Goal: Information Seeking & Learning: Understand process/instructions

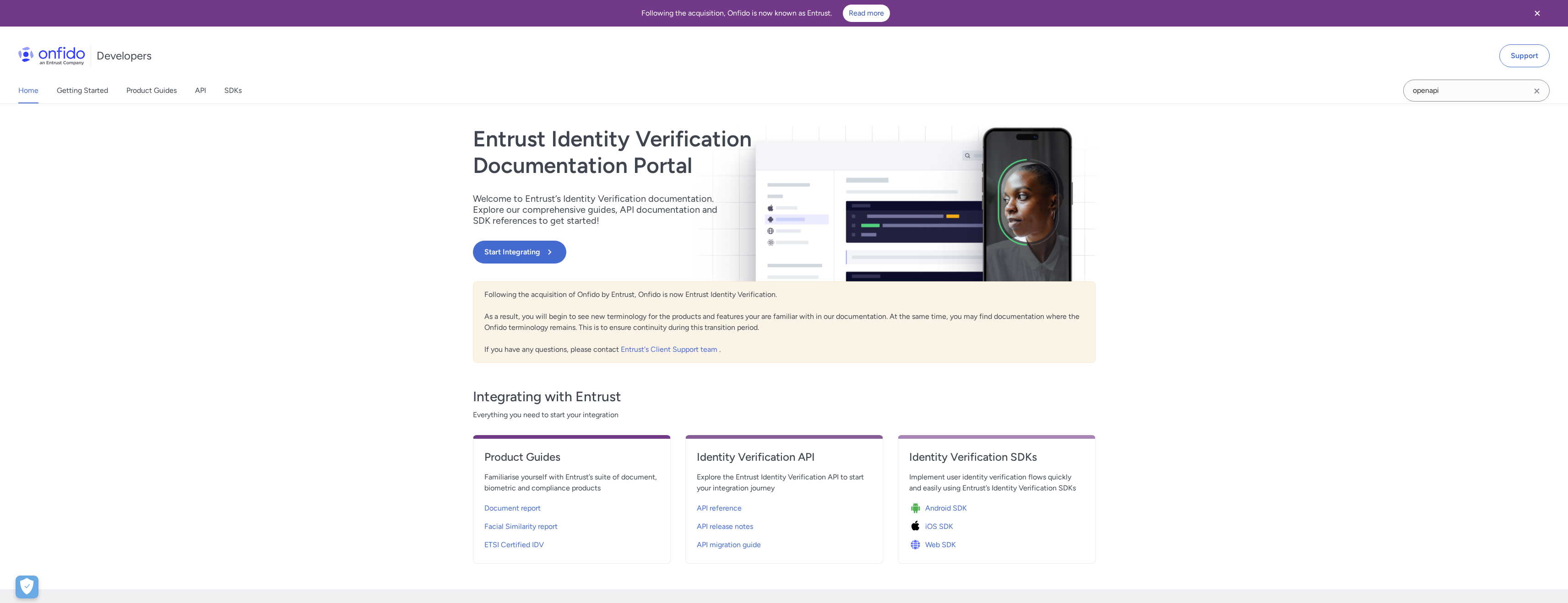
click at [208, 92] on div "Home Getting Started Product Guides API SDKs" at bounding box center [139, 91] width 278 height 26
click at [202, 90] on link "API" at bounding box center [200, 91] width 11 height 26
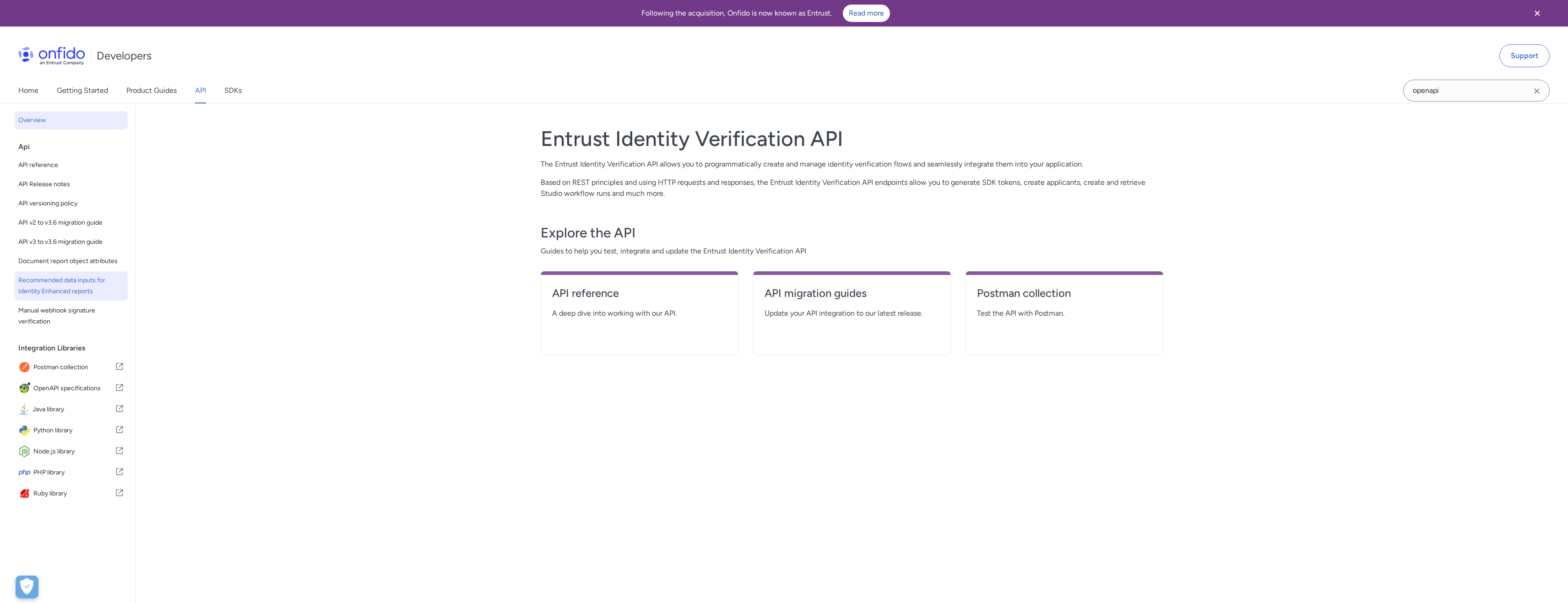
click at [82, 297] on span "Recommended data inputs for Identity Enhanced reports" at bounding box center [71, 286] width 106 height 22
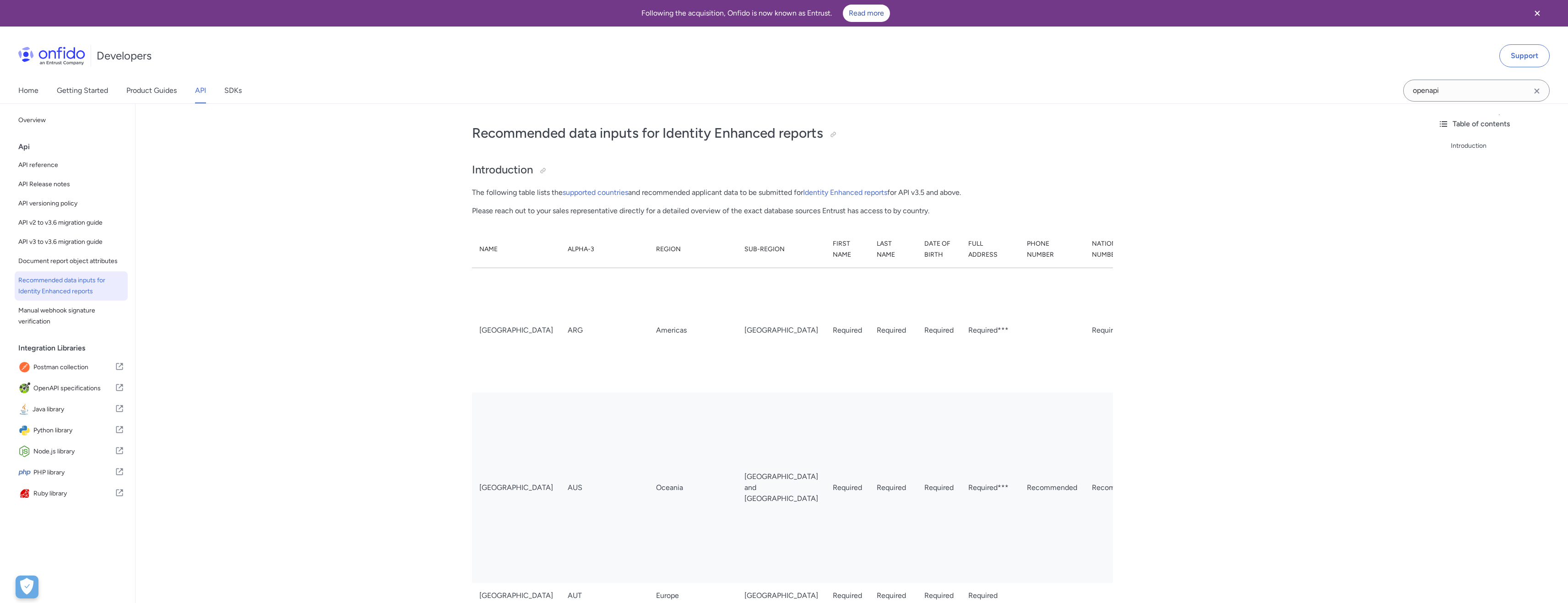
click at [917, 334] on td "Required" at bounding box center [939, 330] width 44 height 125
click at [872, 189] on link "Identity Enhanced reports" at bounding box center [845, 192] width 84 height 9
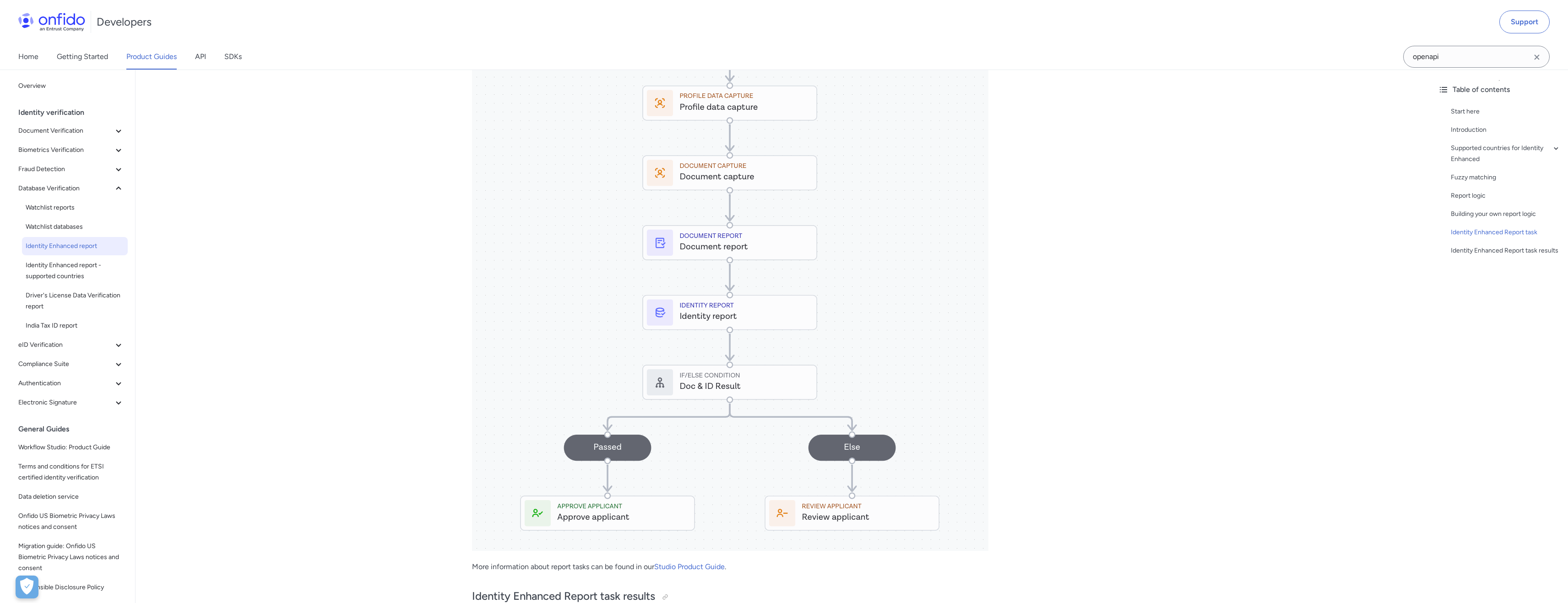
scroll to position [2545, 0]
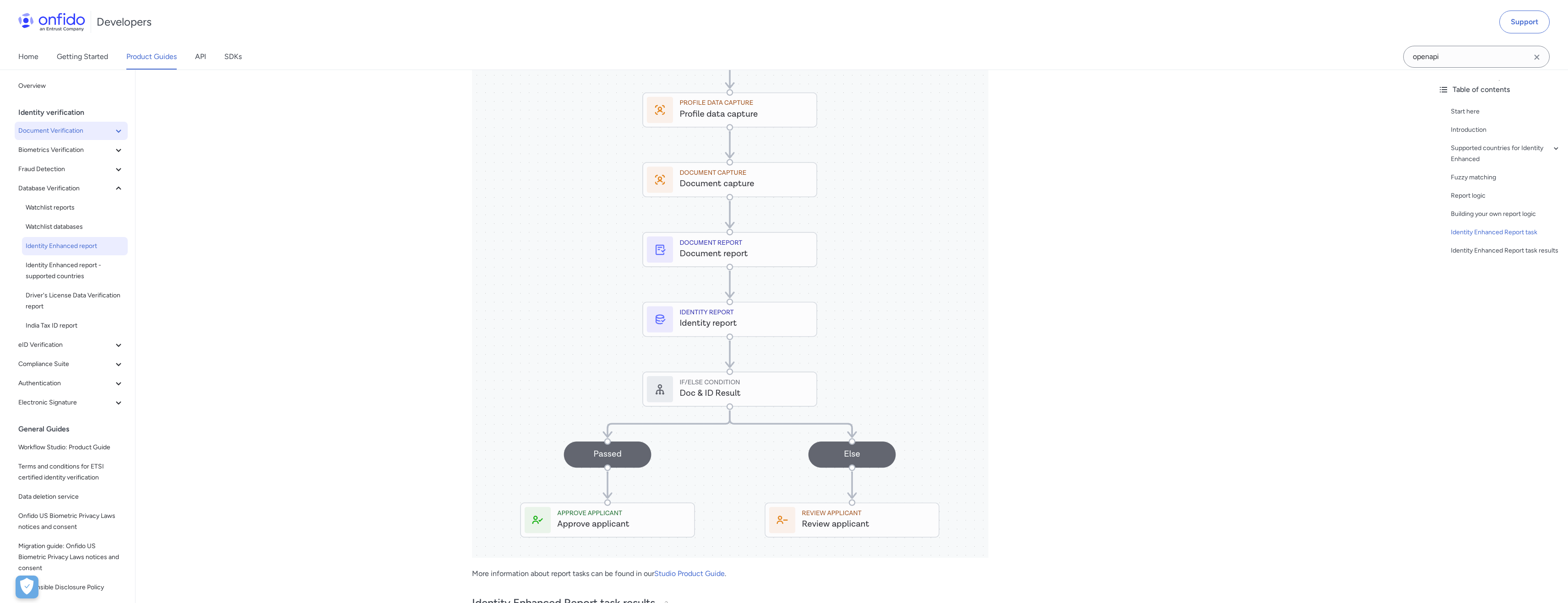
click at [113, 131] on icon at bounding box center [119, 131] width 11 height 11
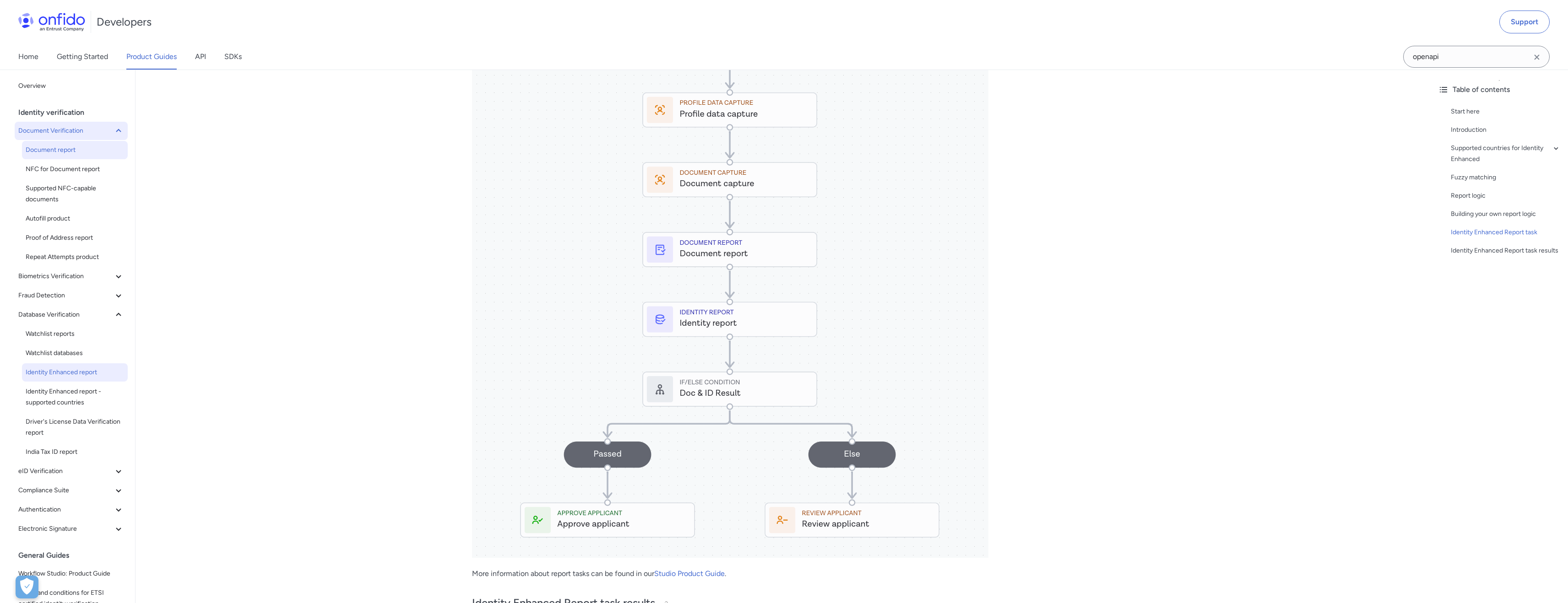
click at [76, 146] on span "Document report" at bounding box center [75, 150] width 99 height 11
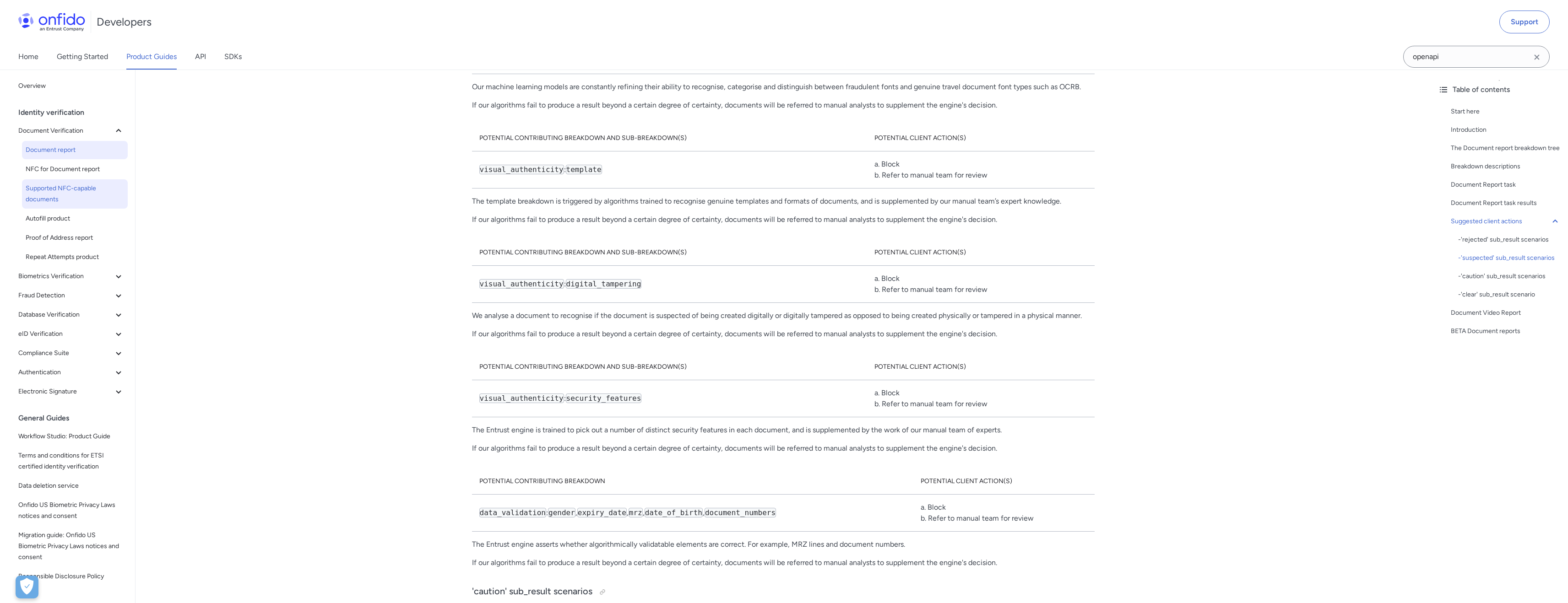
scroll to position [5771, 0]
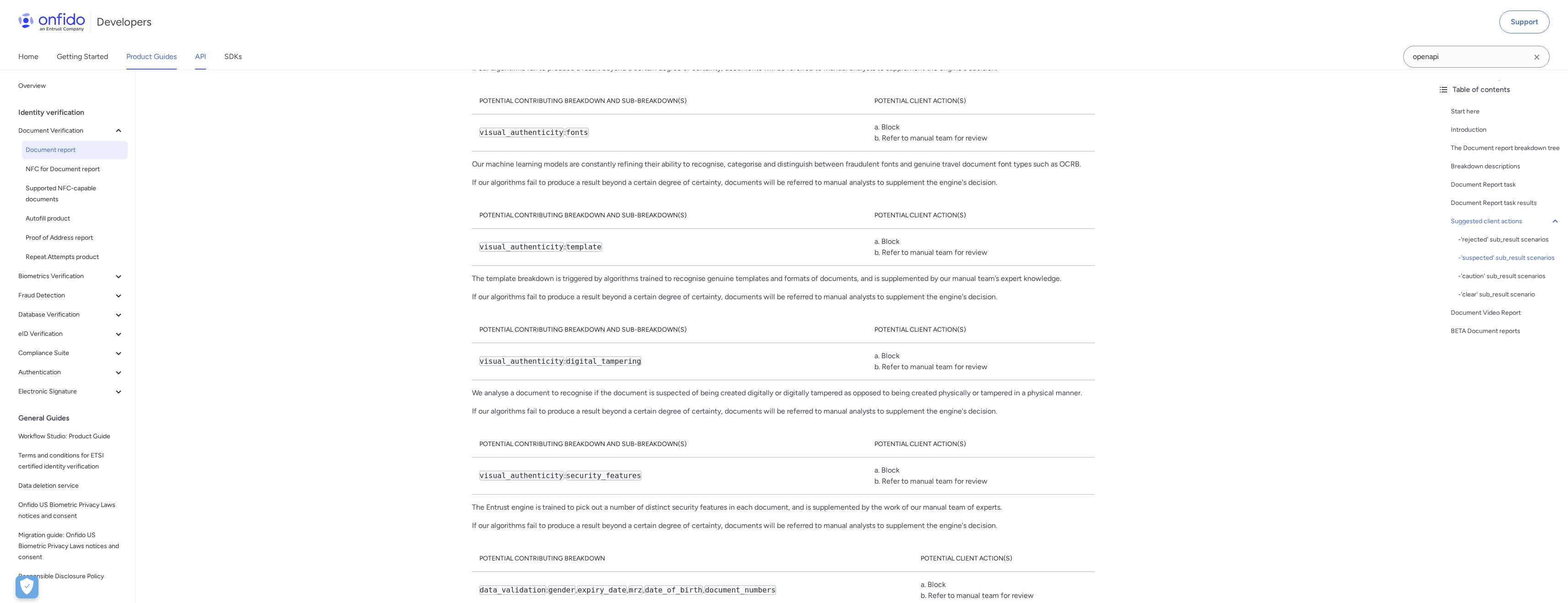
click at [201, 55] on link "API" at bounding box center [200, 57] width 11 height 26
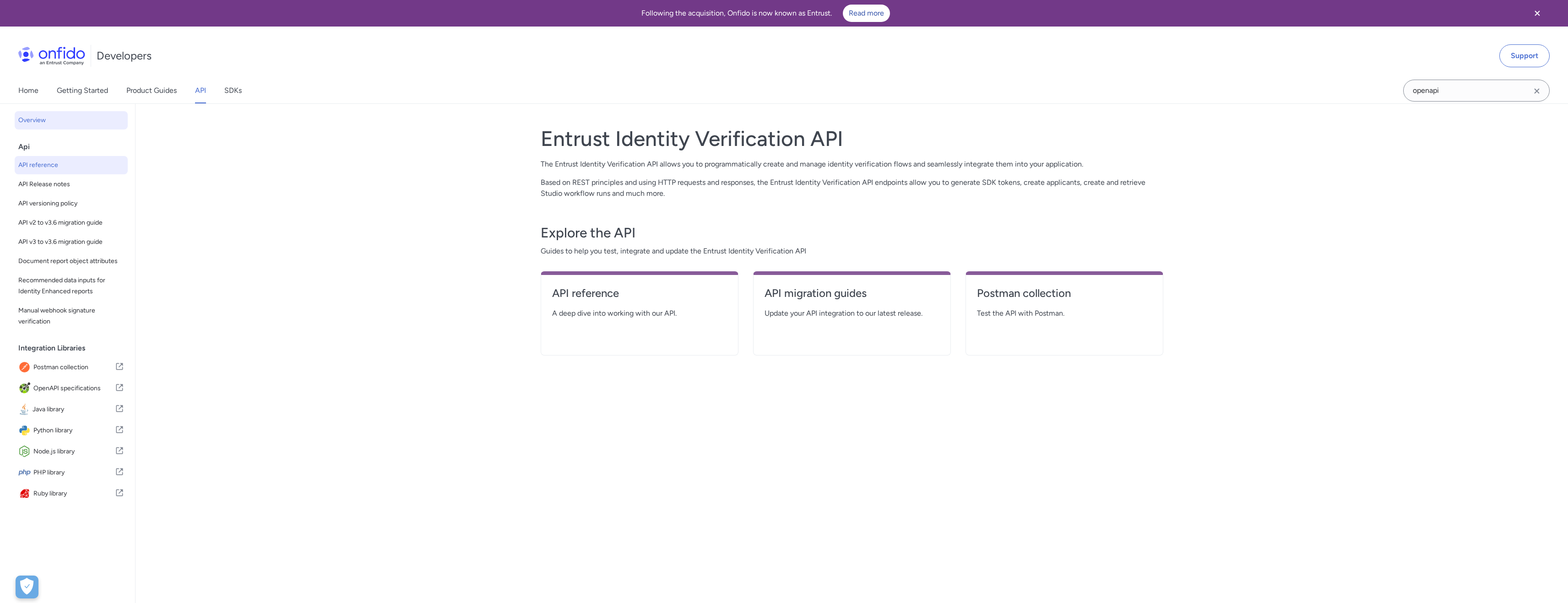
click at [55, 164] on span "API reference" at bounding box center [71, 165] width 106 height 11
select select "http"
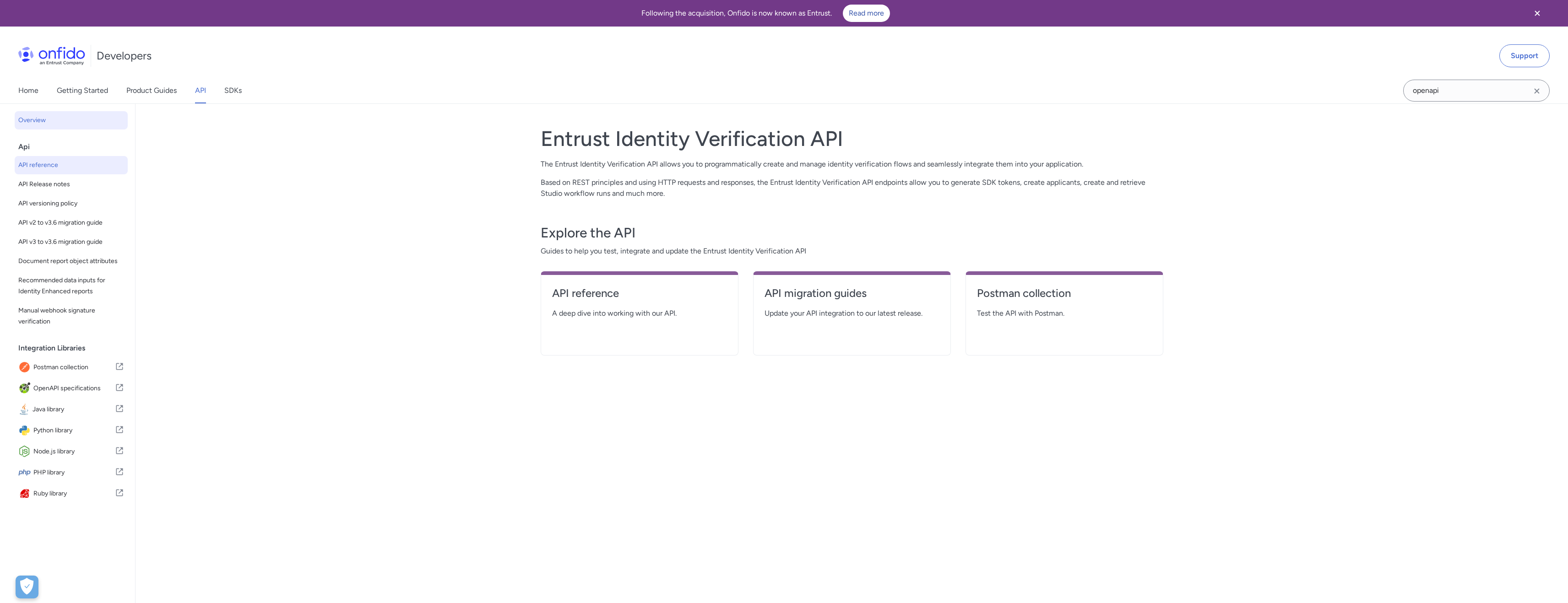
select select "http"
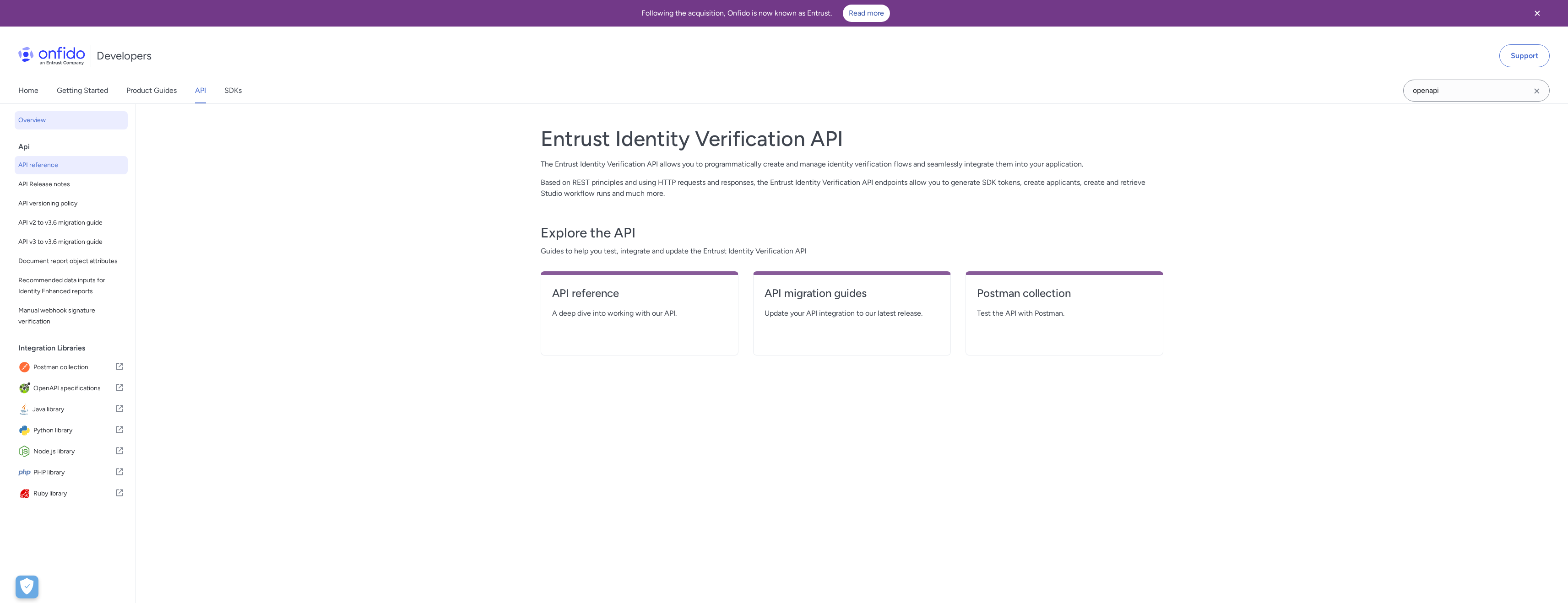
select select "http"
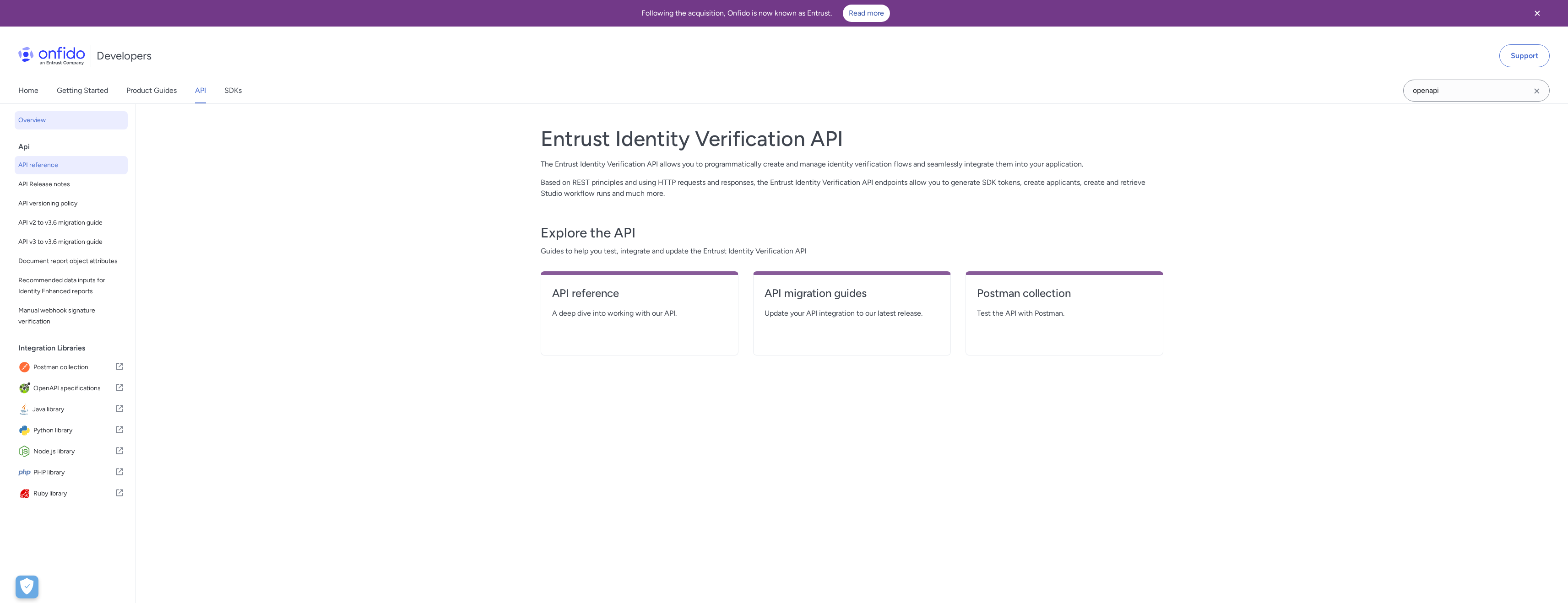
select select "http"
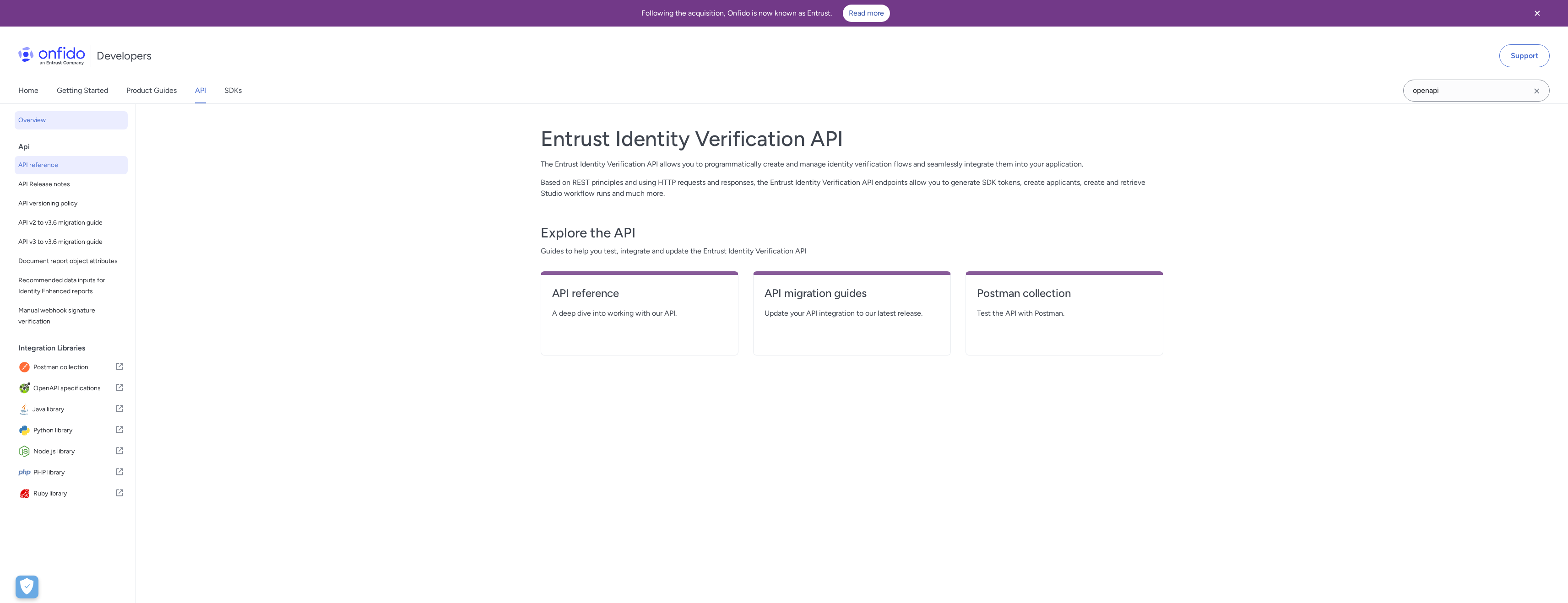
select select "http"
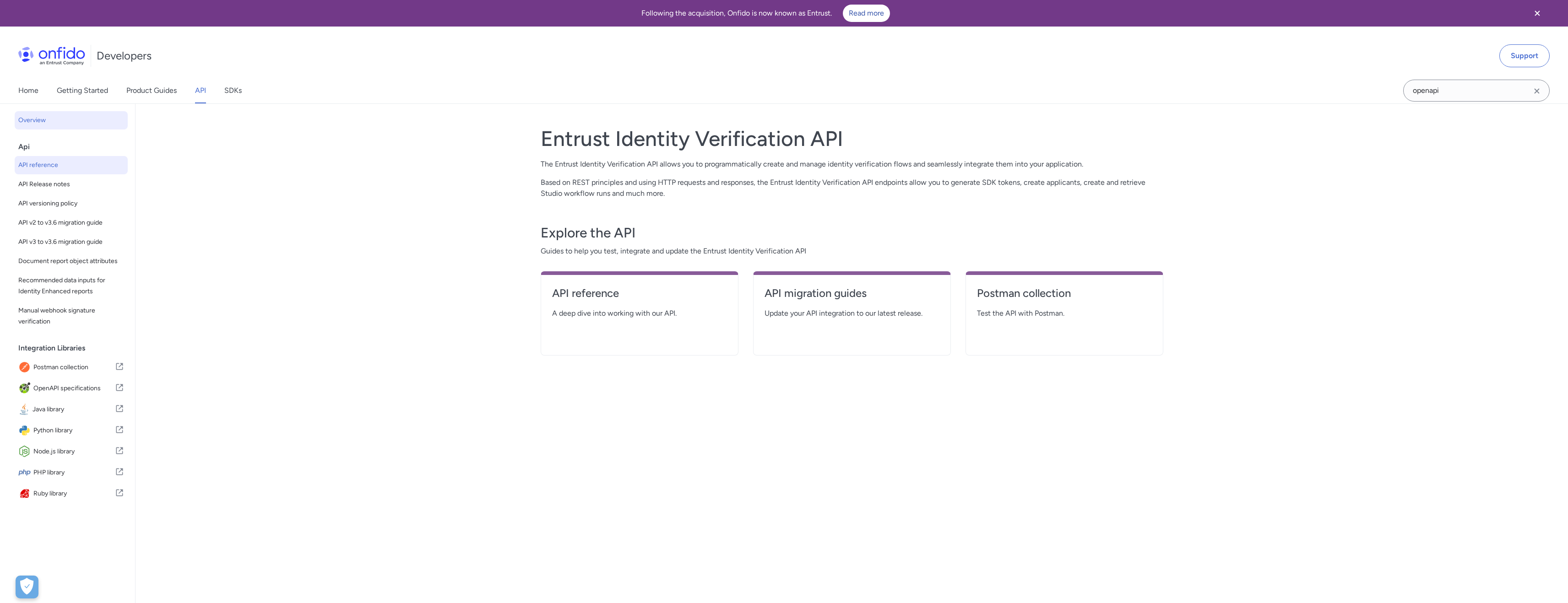
select select "http"
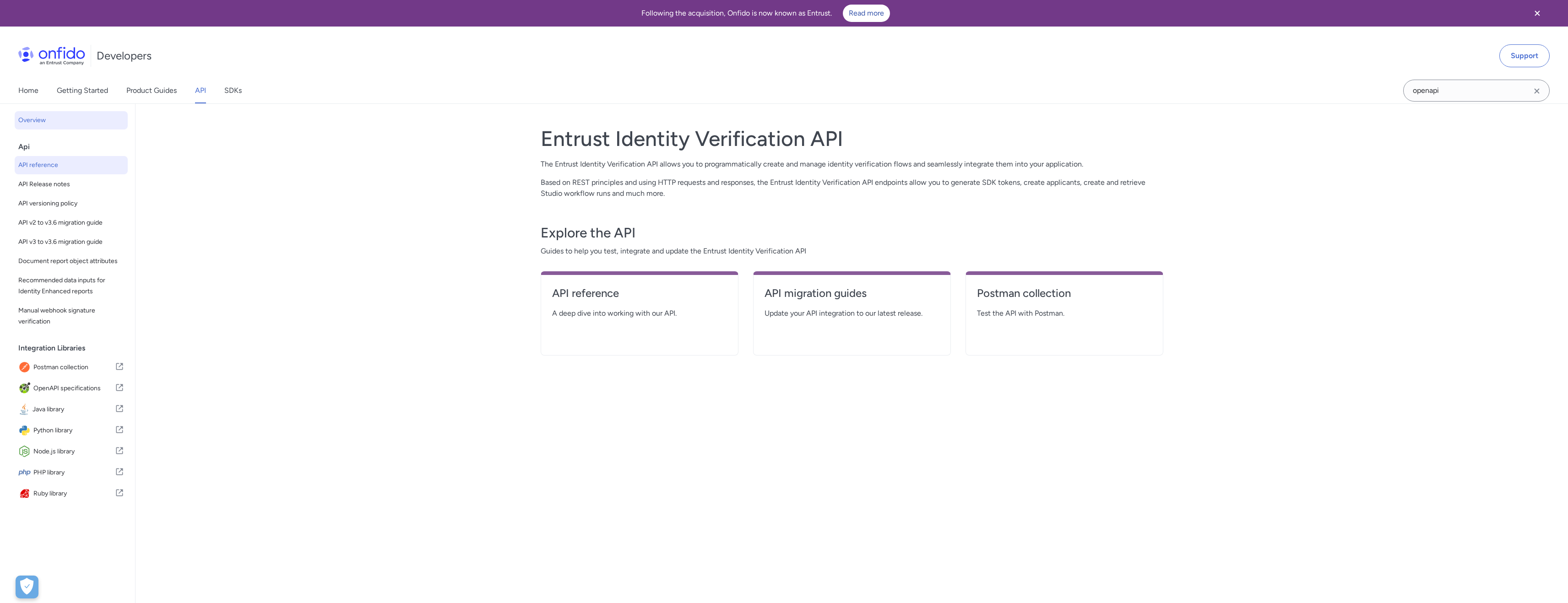
select select "http"
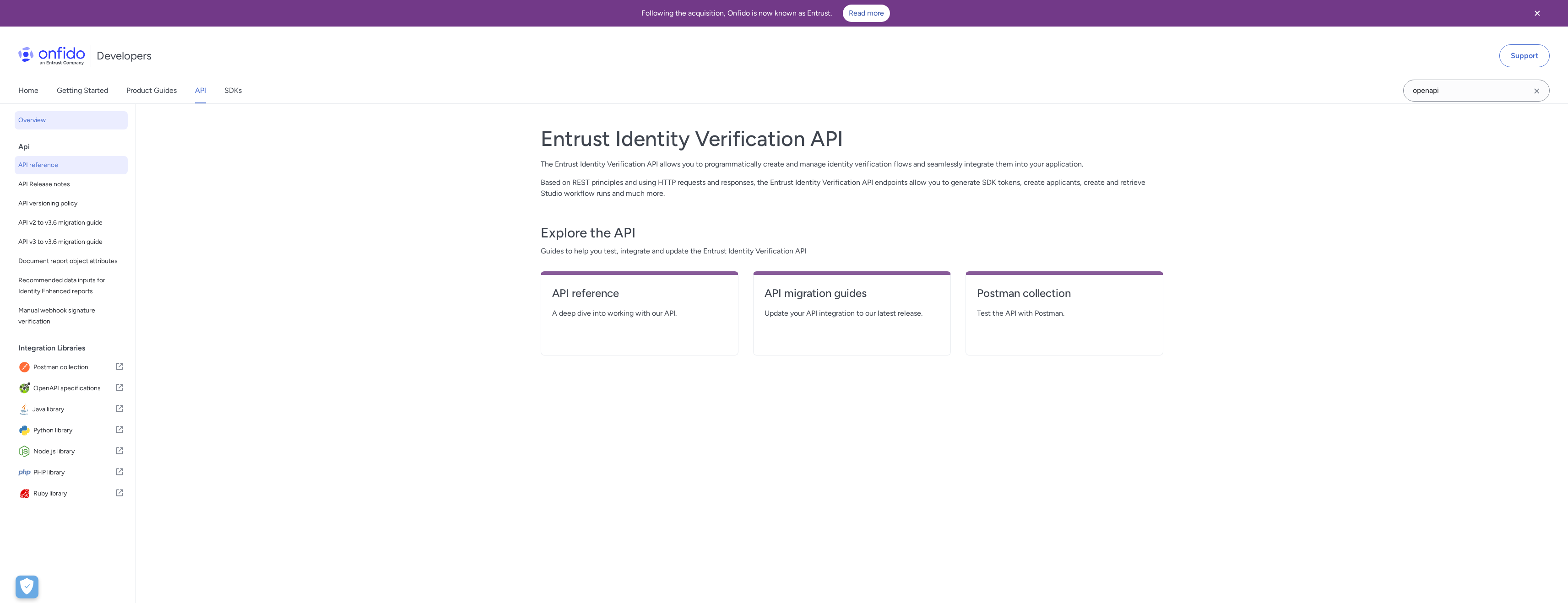
select select "http"
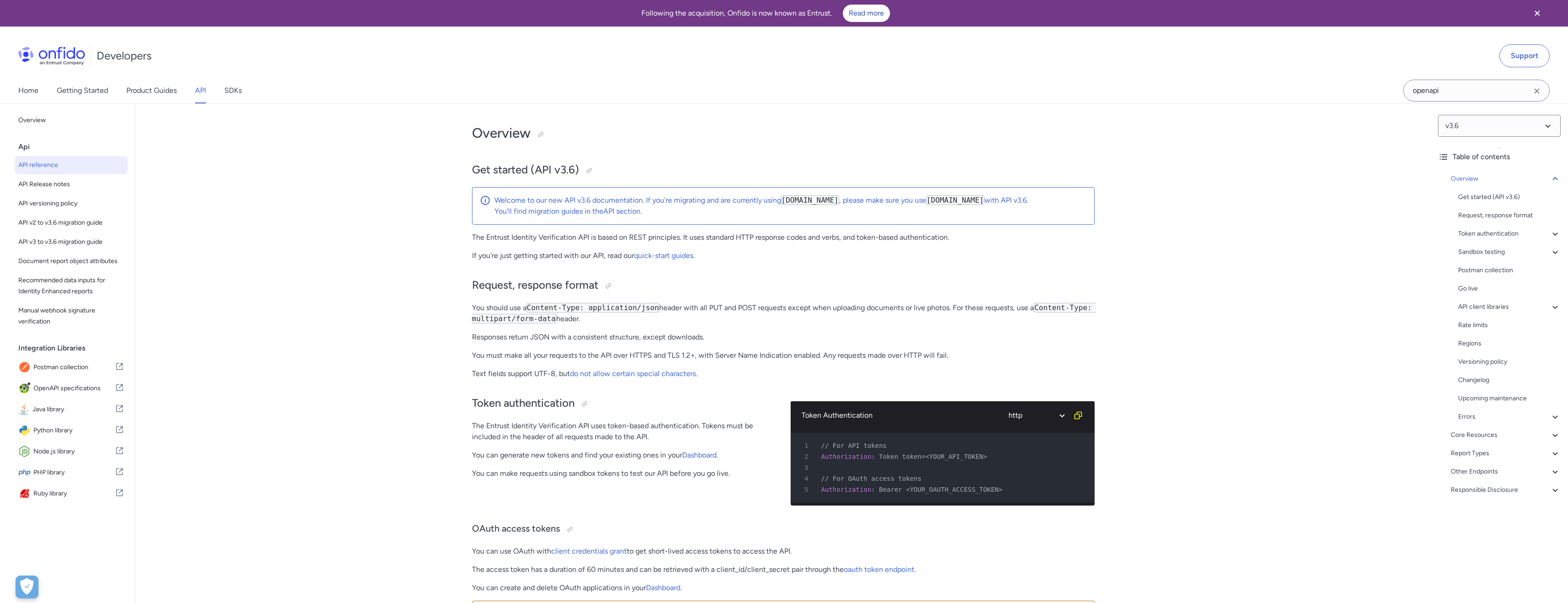
drag, startPoint x: 937, startPoint y: 200, endPoint x: 1009, endPoint y: 200, distance: 72.0
click at [984, 200] on code "api.eu.onfido.com" at bounding box center [956, 200] width 58 height 10
copy code "api.eu.onfido.com"
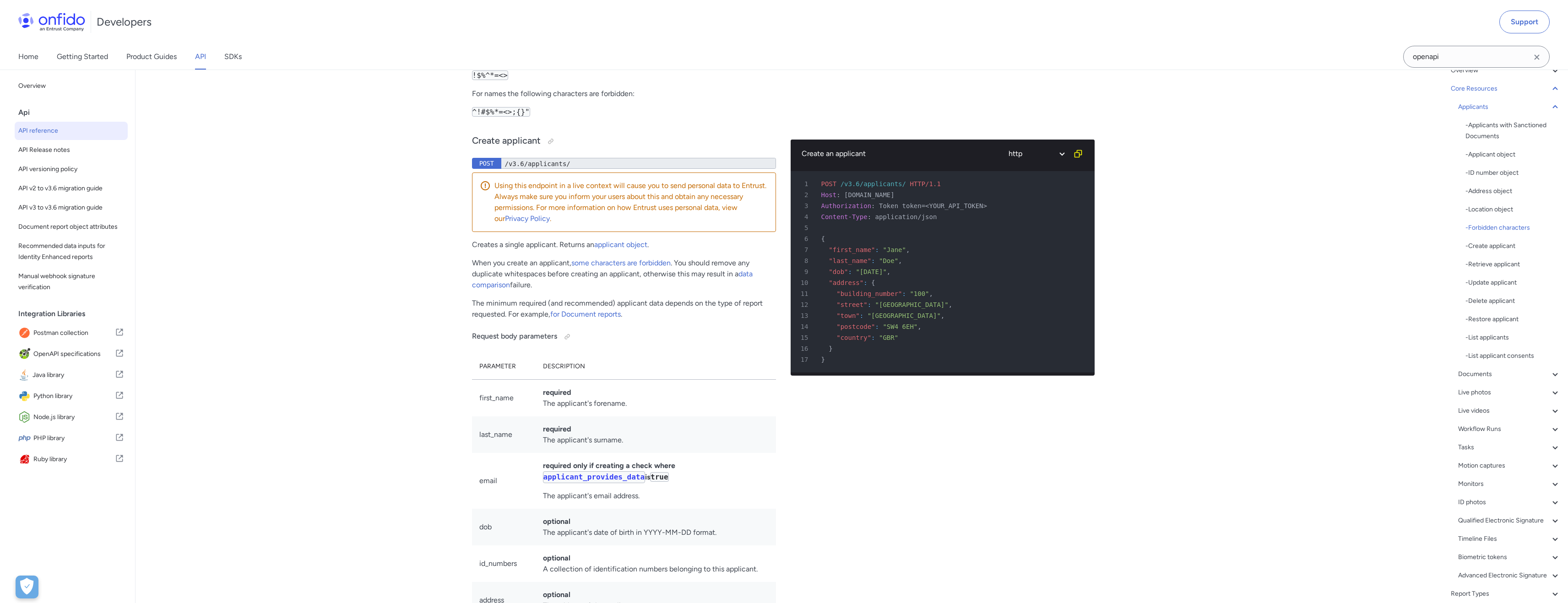
scroll to position [75, 0]
click at [1550, 371] on icon at bounding box center [1555, 374] width 11 height 11
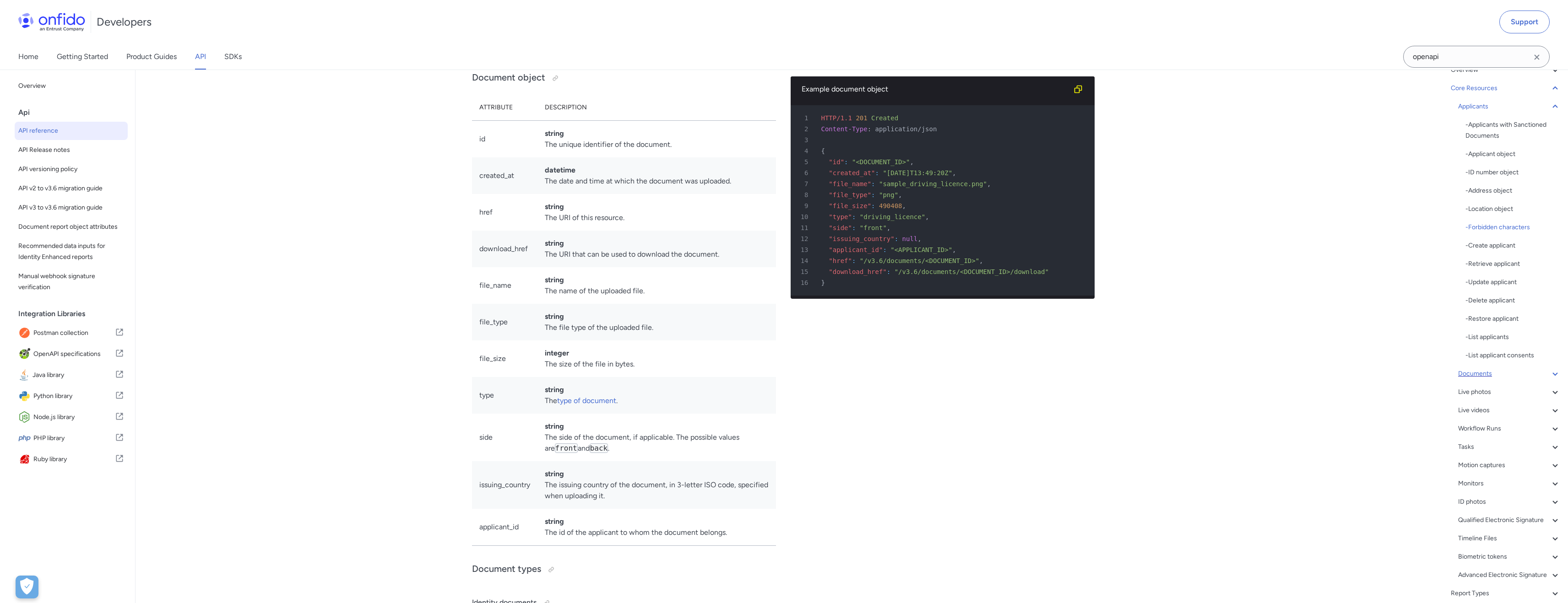
scroll to position [71, 0]
click at [1491, 182] on div "- Document types" at bounding box center [1513, 187] width 95 height 11
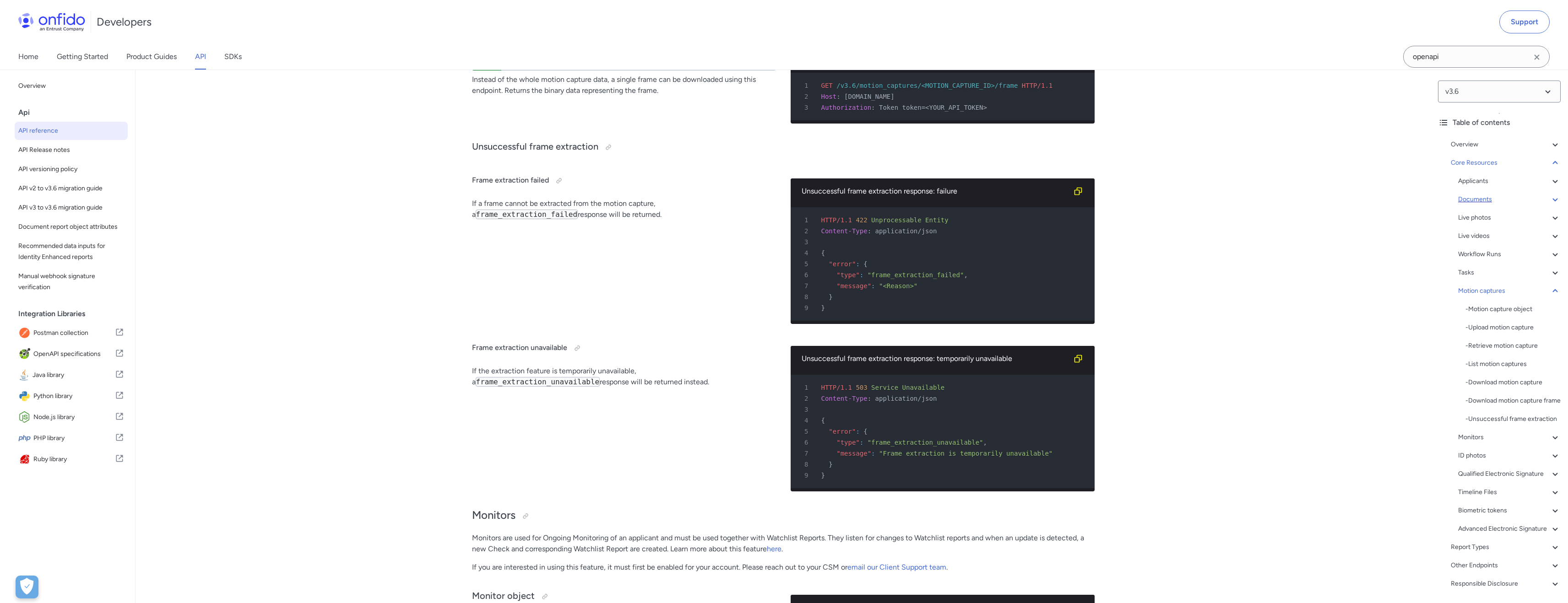
scroll to position [25390, 0]
